Goal: Information Seeking & Learning: Learn about a topic

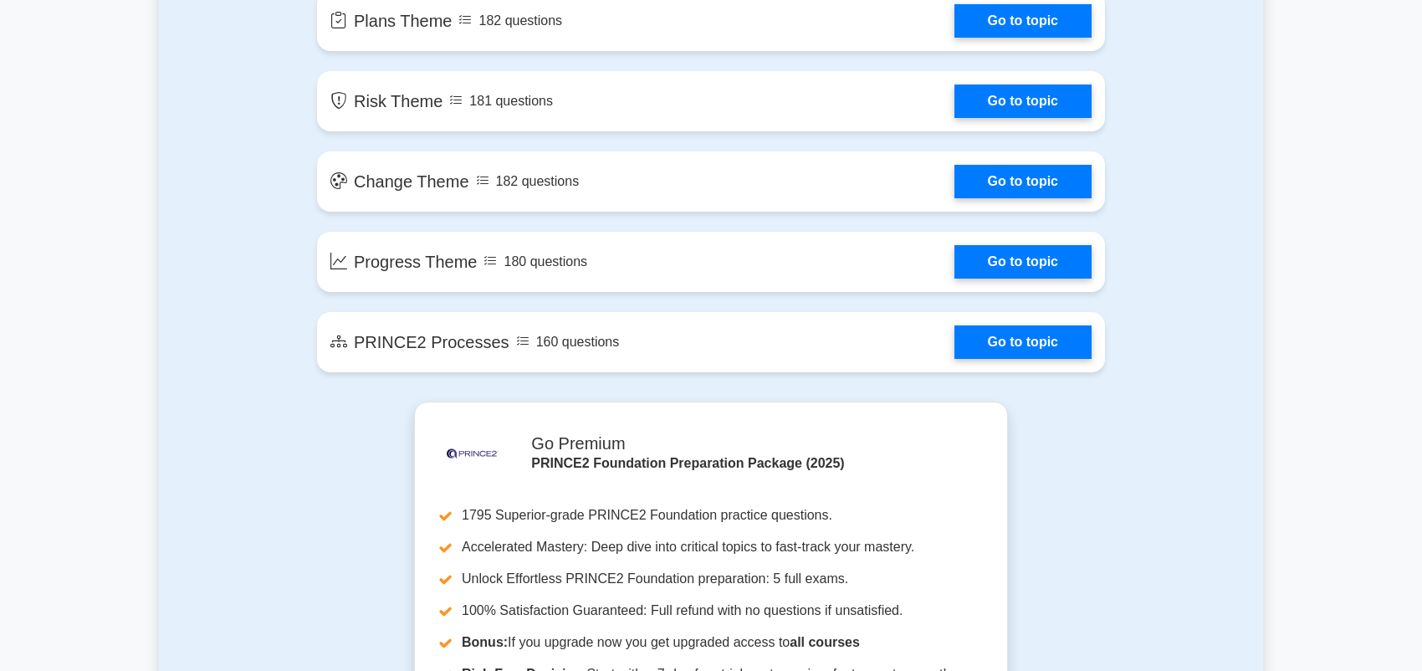
scroll to position [836, 0]
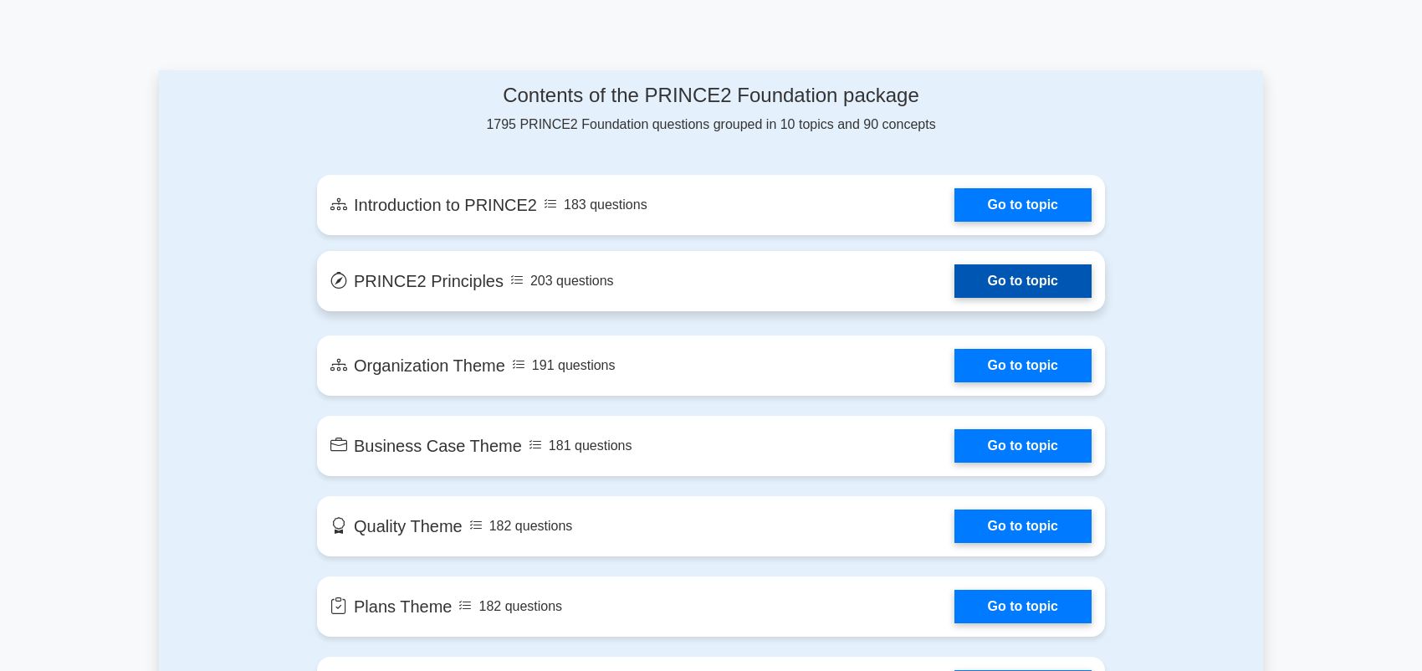
click at [1040, 284] on link "Go to topic" at bounding box center [1022, 280] width 137 height 33
click at [1050, 273] on link "Go to topic" at bounding box center [1022, 280] width 137 height 33
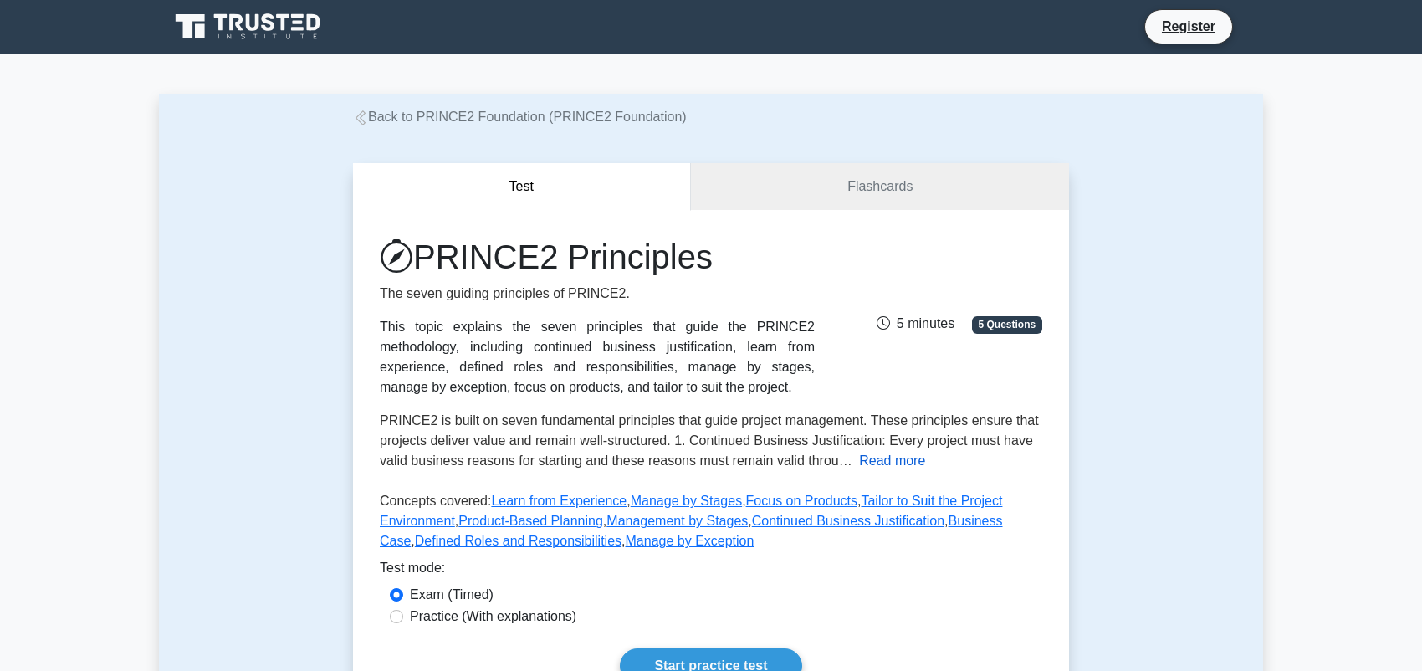
click at [892, 460] on button "Read more" at bounding box center [892, 461] width 66 height 20
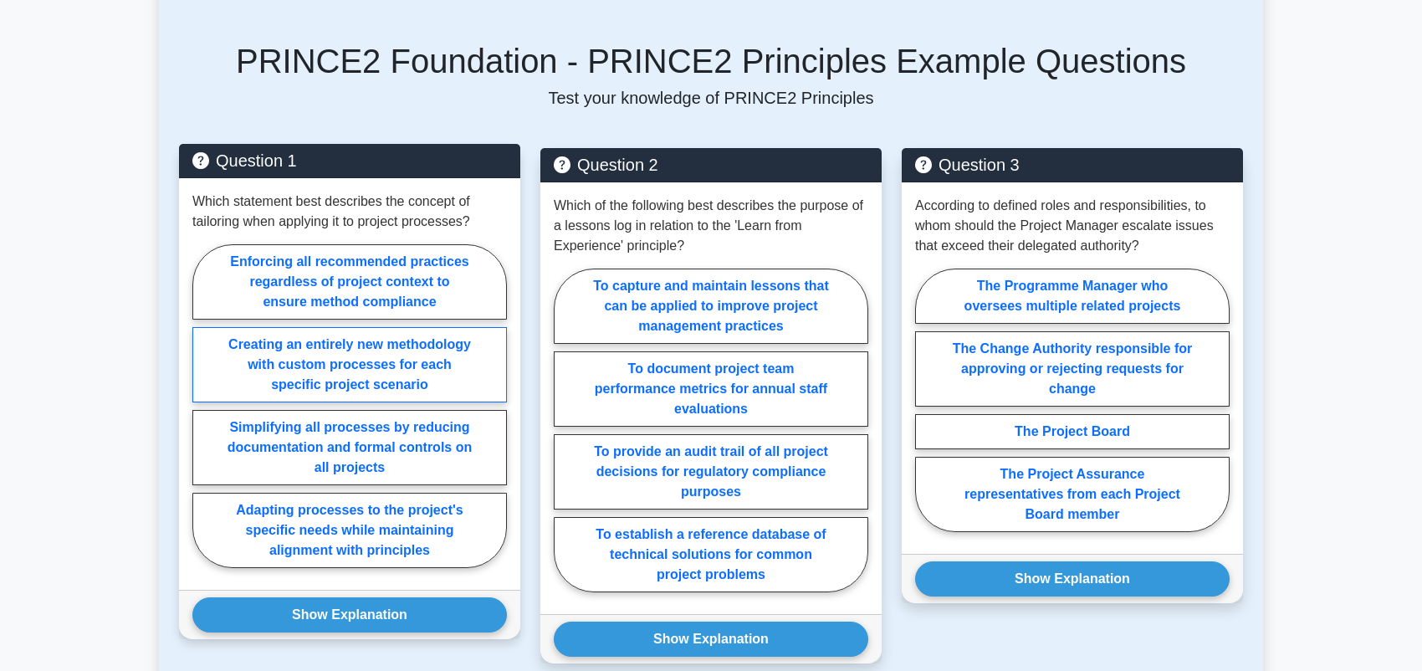
scroll to position [753, 0]
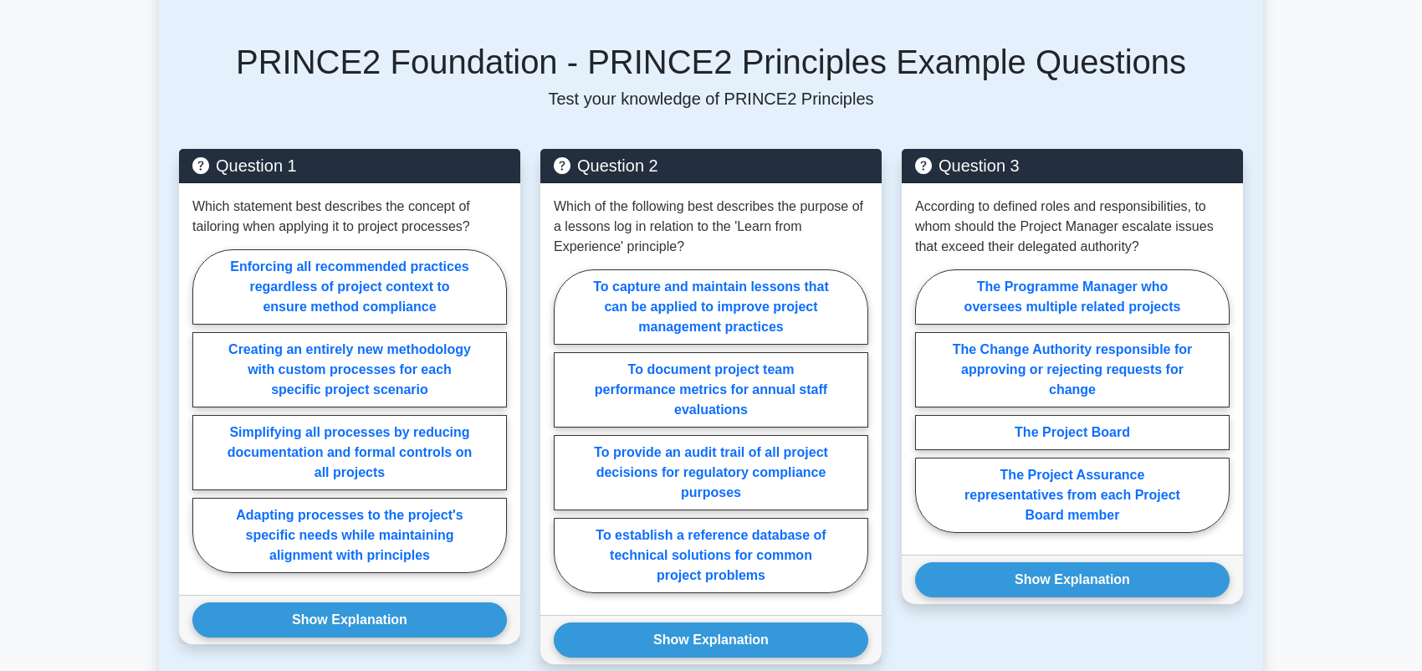
drag, startPoint x: 473, startPoint y: 4, endPoint x: 659, endPoint y: 18, distance: 186.1
click at [659, 18] on div "PRINCE2 Foundation - PRINCE2 Principles Example Questions Test your knowledge o…" at bounding box center [711, 363] width 1084 height 723
